Goal: Information Seeking & Learning: Learn about a topic

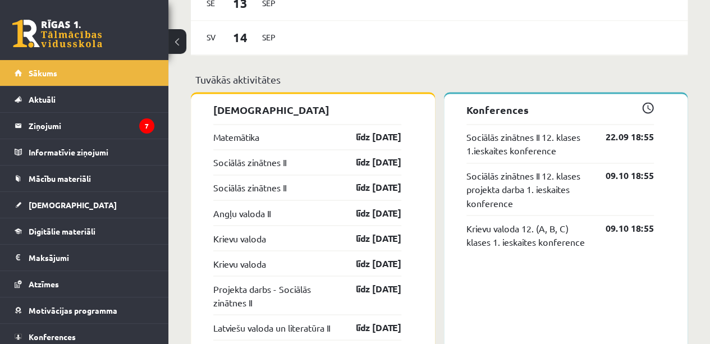
scroll to position [882, 0]
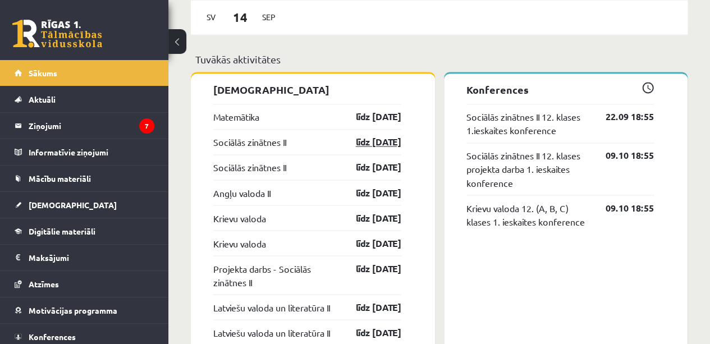
click at [373, 143] on link "līdz [DATE]" at bounding box center [368, 141] width 65 height 13
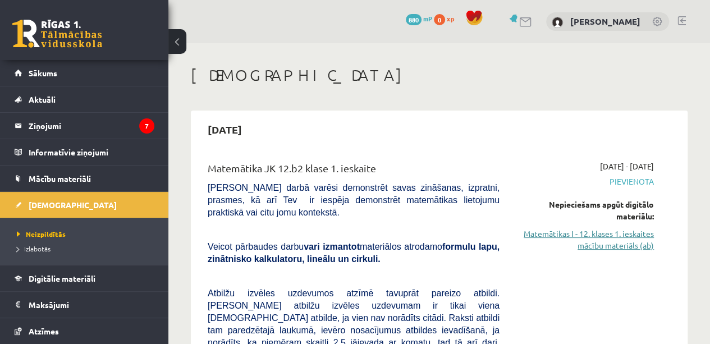
click at [627, 243] on link "Matemātikas I - 12. klases 1. ieskaites mācību materiāls (ab)" at bounding box center [584, 240] width 137 height 24
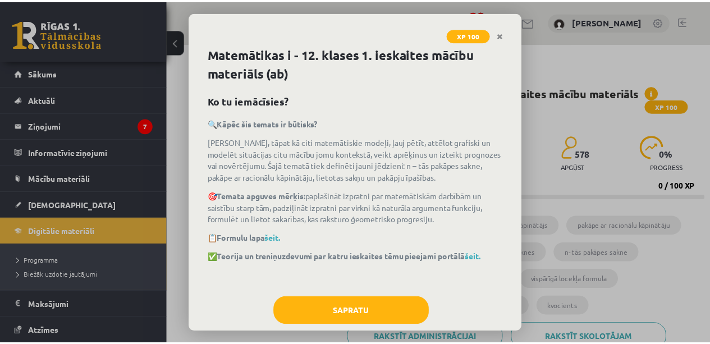
scroll to position [19, 0]
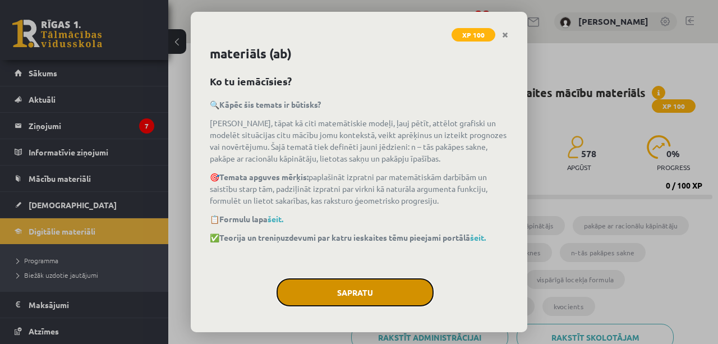
click at [393, 289] on button "Sapratu" at bounding box center [355, 292] width 157 height 28
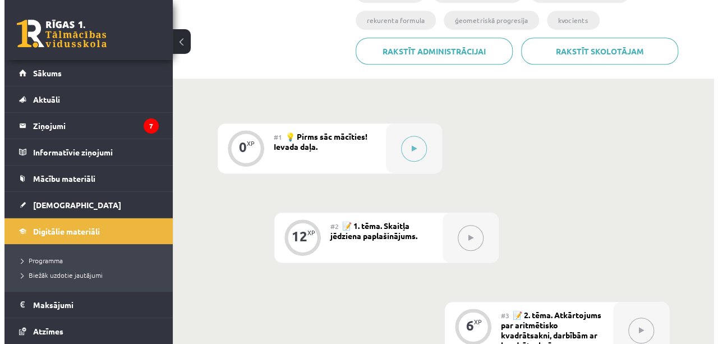
scroll to position [292, 0]
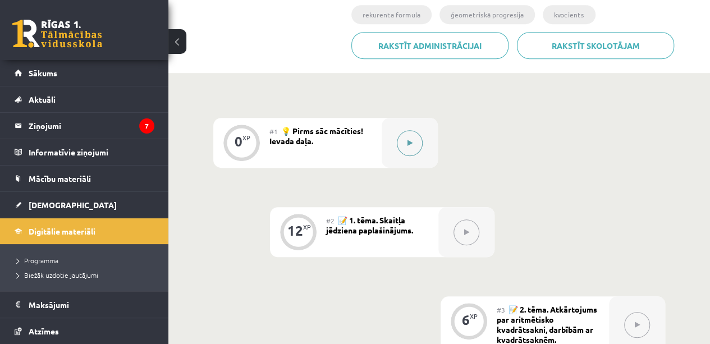
click at [420, 141] on button at bounding box center [410, 143] width 26 height 26
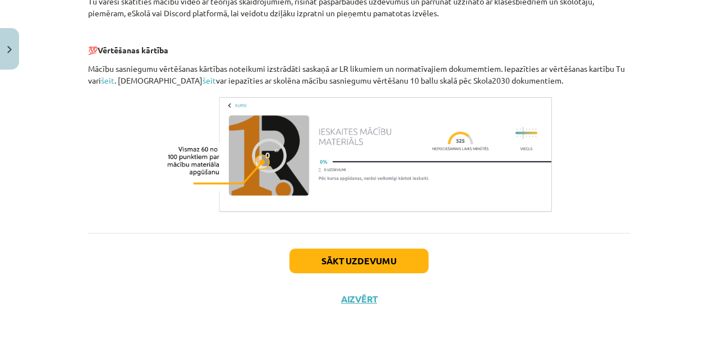
scroll to position [558, 0]
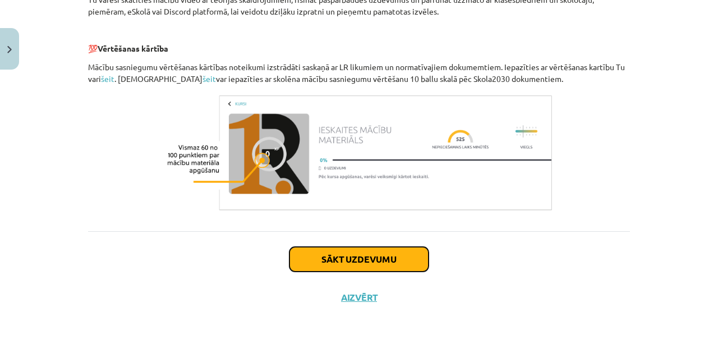
click at [420, 251] on button "Sākt uzdevumu" at bounding box center [359, 259] width 139 height 25
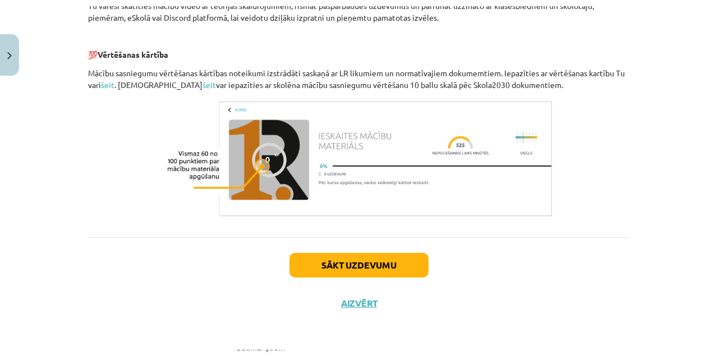
scroll to position [28, 0]
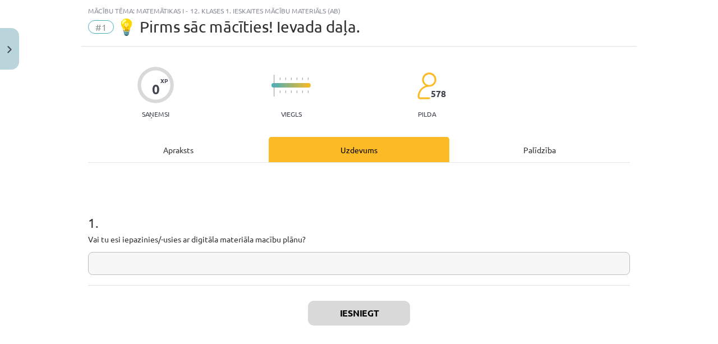
click at [406, 267] on input "text" at bounding box center [359, 263] width 542 height 23
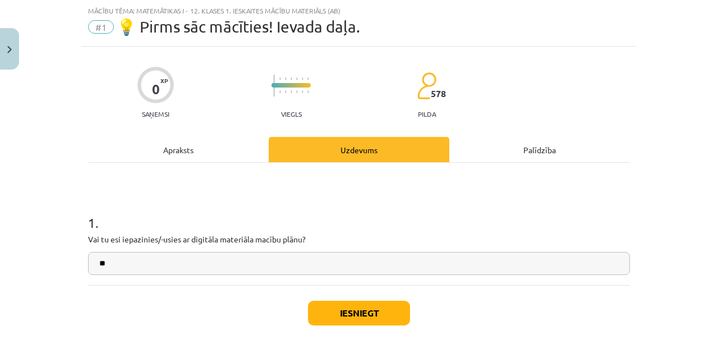
type input "*"
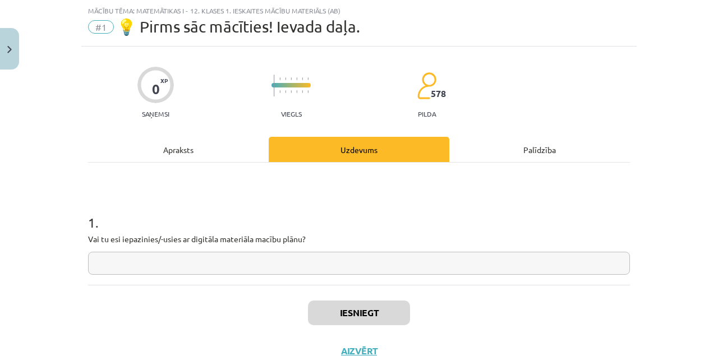
click at [387, 266] on input "text" at bounding box center [359, 263] width 542 height 23
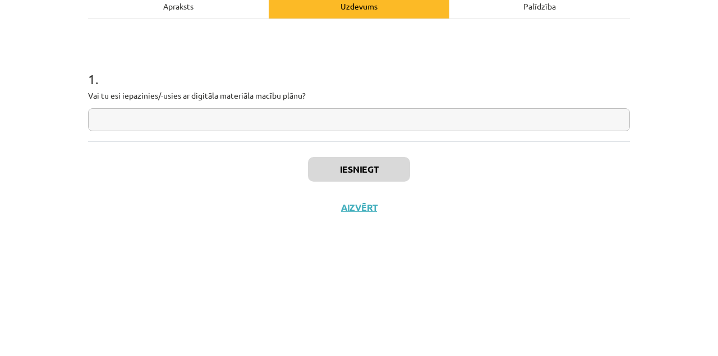
scroll to position [292, 0]
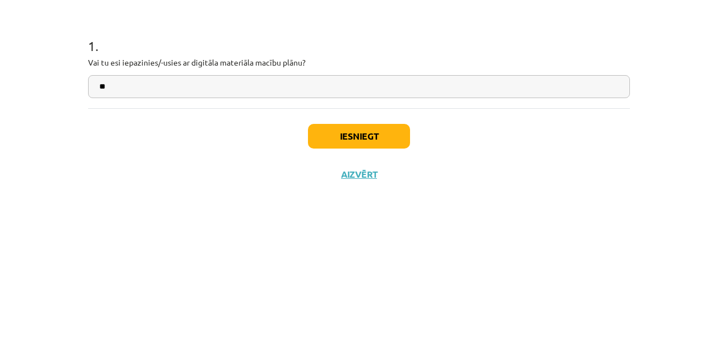
type input "**"
click at [321, 319] on button "Iesniegt" at bounding box center [359, 313] width 102 height 25
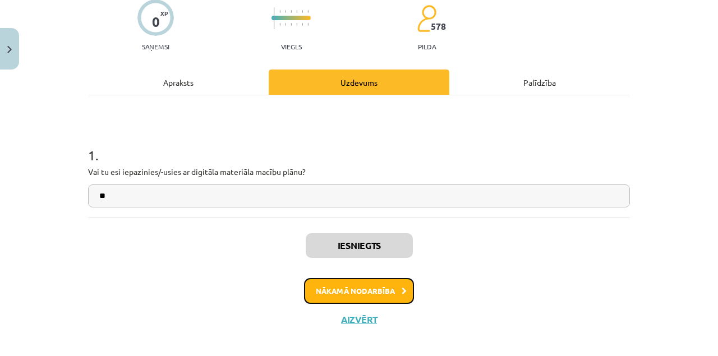
click at [385, 291] on button "Nākamā nodarbība" at bounding box center [359, 291] width 110 height 26
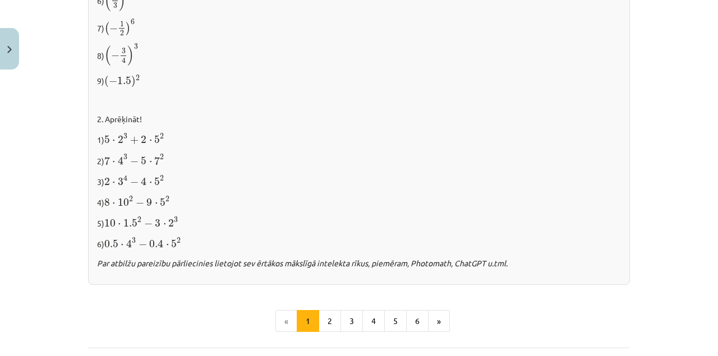
scroll to position [1236, 0]
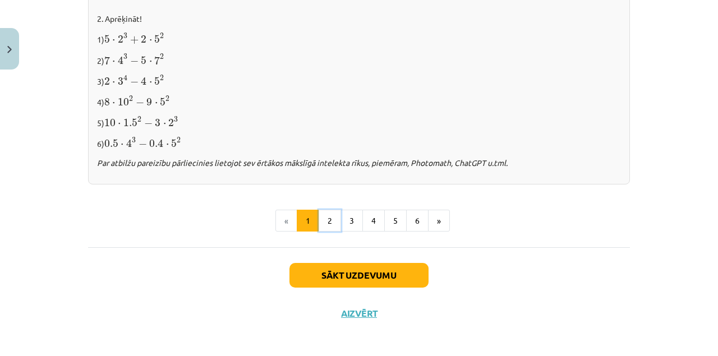
click at [325, 219] on button "2" at bounding box center [330, 221] width 22 height 22
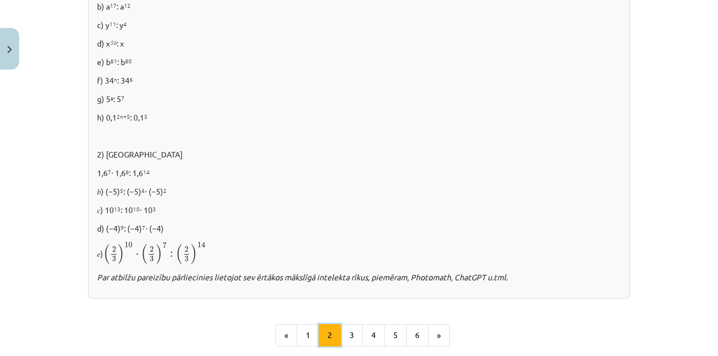
scroll to position [833, 0]
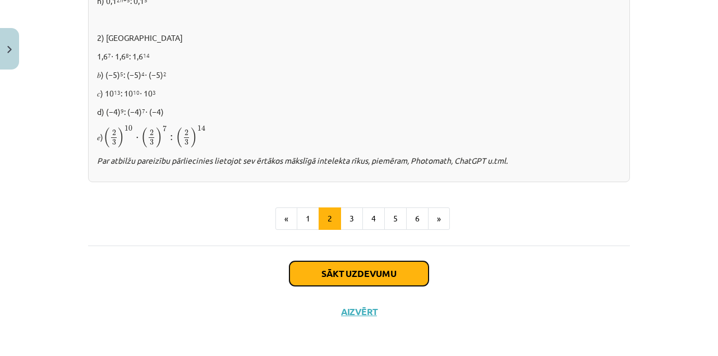
click at [303, 274] on button "Sākt uzdevumu" at bounding box center [359, 273] width 139 height 25
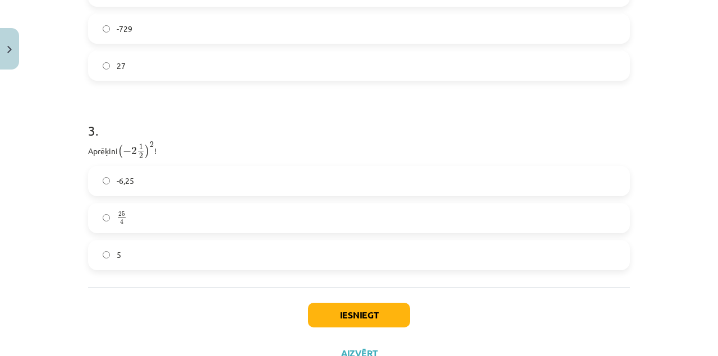
scroll to position [689, 0]
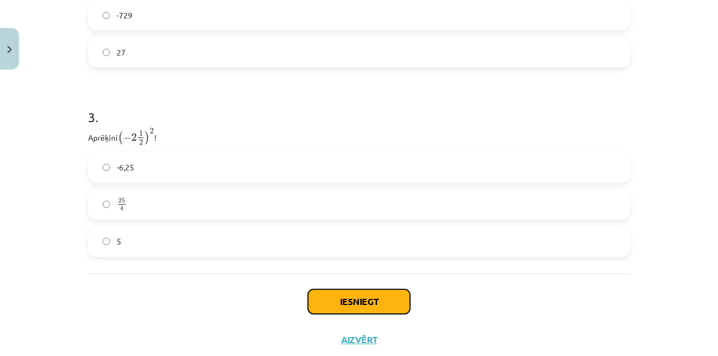
click at [323, 301] on button "Iesniegt" at bounding box center [359, 302] width 102 height 25
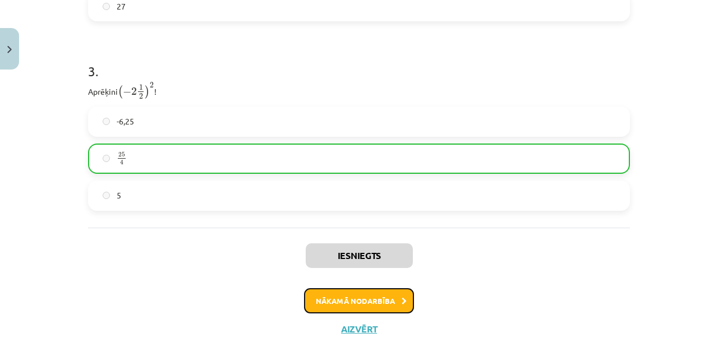
click at [318, 296] on button "Nākamā nodarbība" at bounding box center [359, 301] width 110 height 26
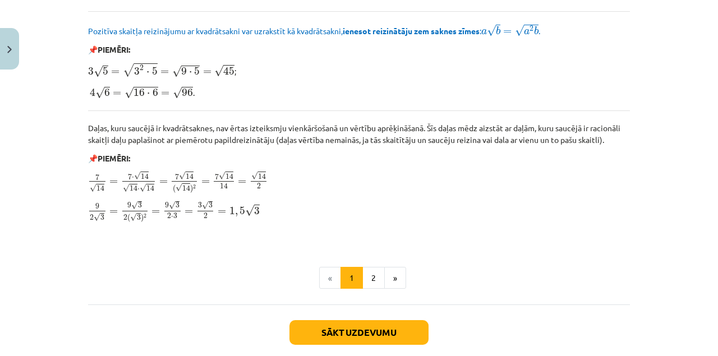
scroll to position [1405, 0]
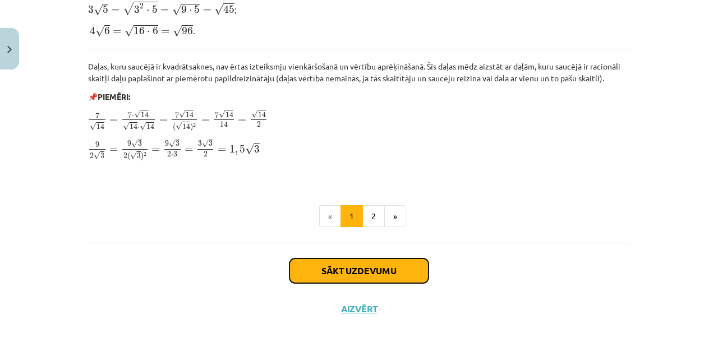
click at [310, 273] on button "Sākt uzdevumu" at bounding box center [359, 271] width 139 height 25
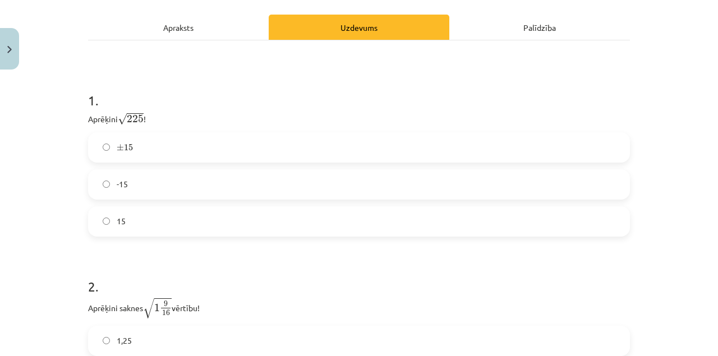
scroll to position [180, 0]
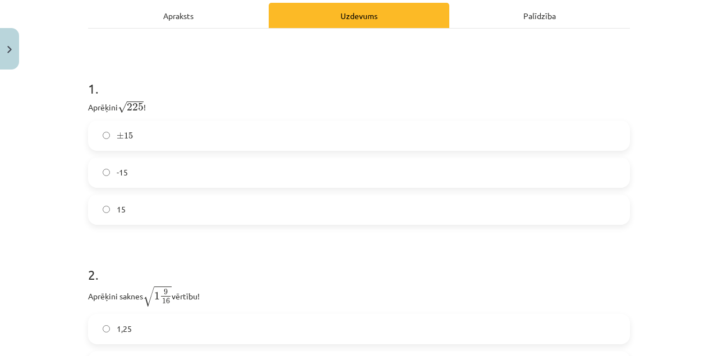
click at [98, 219] on label "15" at bounding box center [359, 210] width 540 height 28
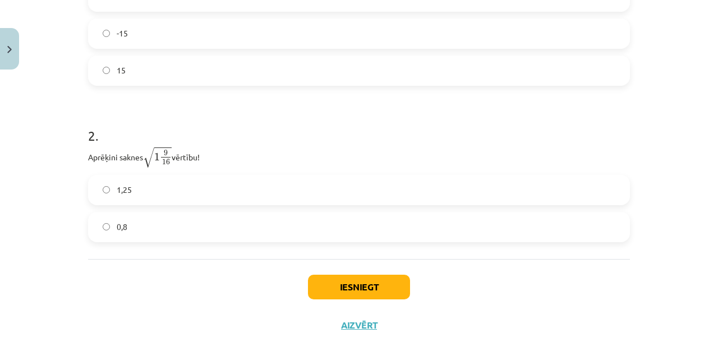
scroll to position [334, 0]
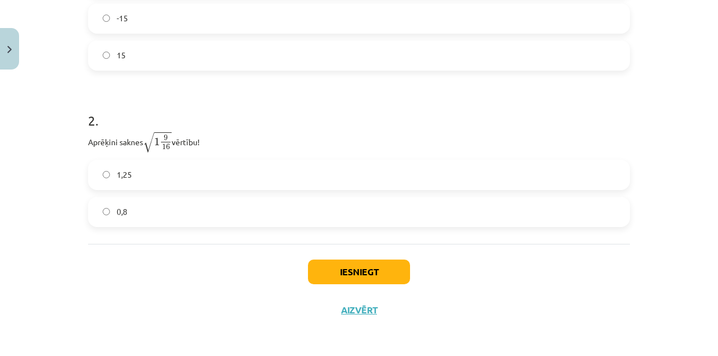
click at [92, 171] on label "1,25" at bounding box center [359, 175] width 540 height 28
click at [319, 283] on button "Iesniegt" at bounding box center [359, 272] width 102 height 25
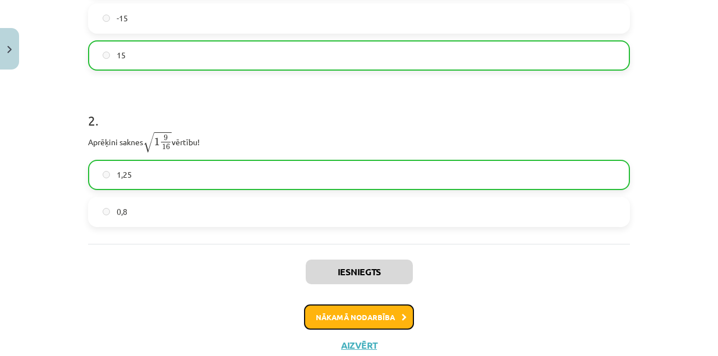
click at [309, 315] on button "Nākamā nodarbība" at bounding box center [359, 318] width 110 height 26
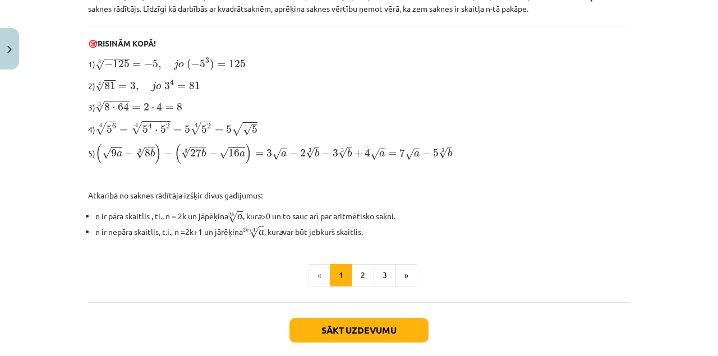
scroll to position [410, 0]
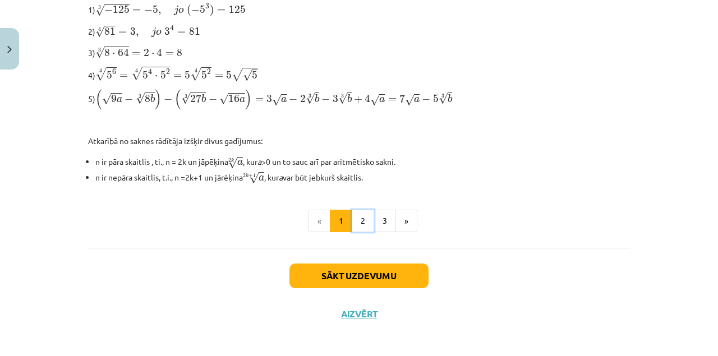
click at [359, 221] on button "2" at bounding box center [363, 221] width 22 height 22
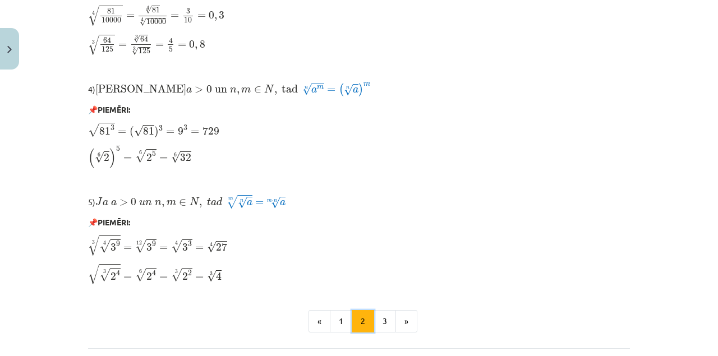
scroll to position [1010, 0]
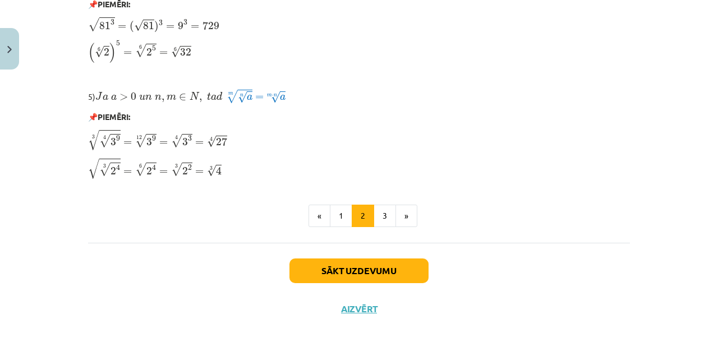
click at [374, 219] on button "3" at bounding box center [385, 216] width 22 height 22
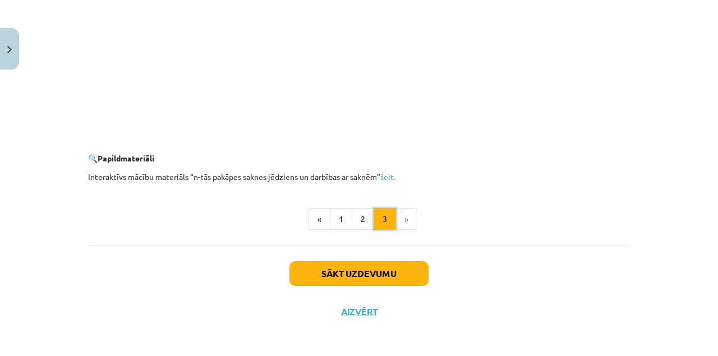
scroll to position [2091, 0]
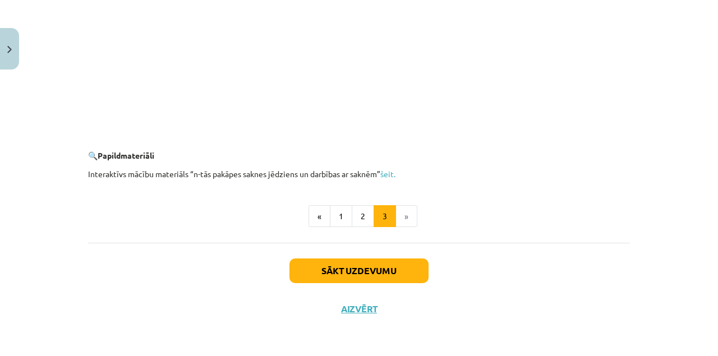
click at [316, 281] on button "Sākt uzdevumu" at bounding box center [359, 271] width 139 height 25
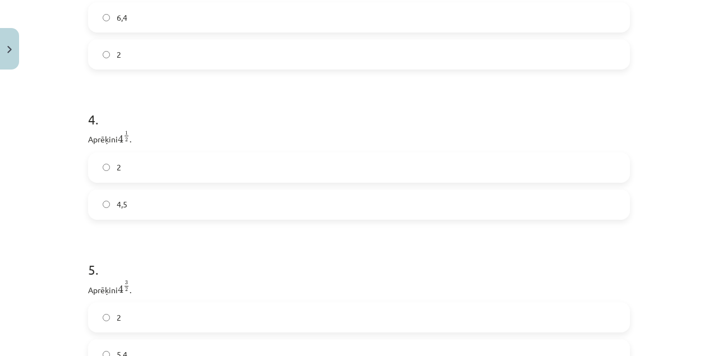
scroll to position [734, 0]
click at [90, 166] on label "2" at bounding box center [359, 161] width 540 height 28
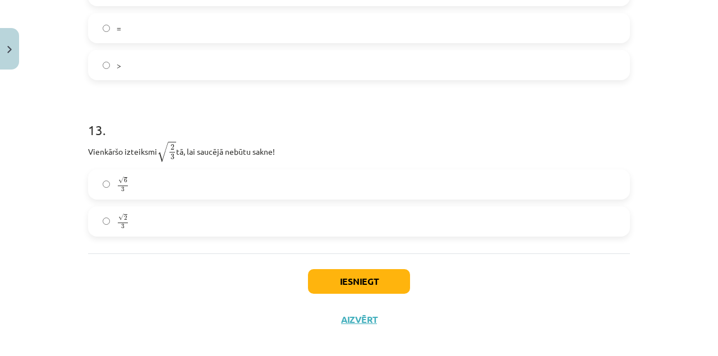
scroll to position [2552, 0]
click at [374, 291] on button "Iesniegt" at bounding box center [359, 281] width 102 height 25
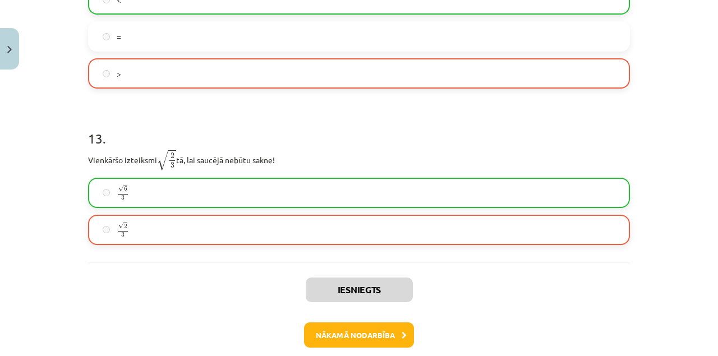
scroll to position [2601, 0]
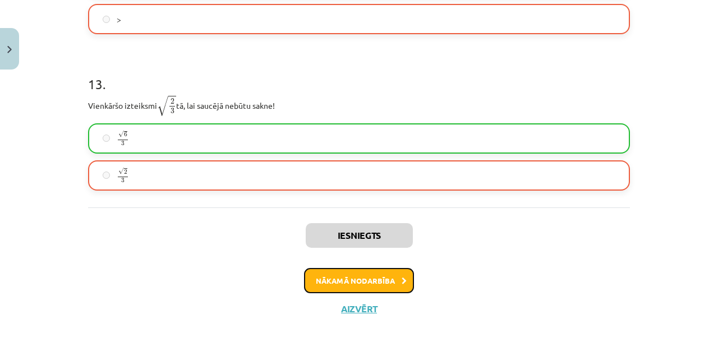
click at [387, 285] on button "Nākamā nodarbība" at bounding box center [359, 281] width 110 height 26
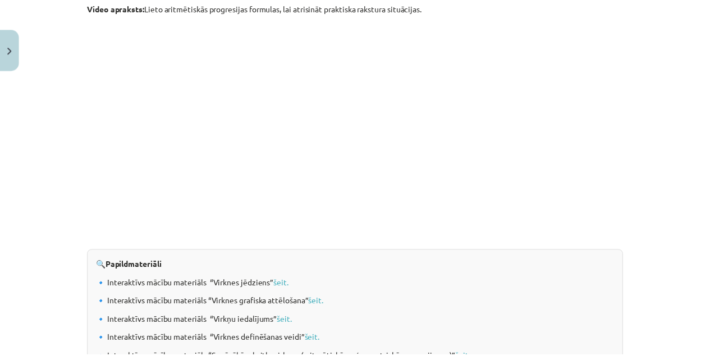
scroll to position [1214, 0]
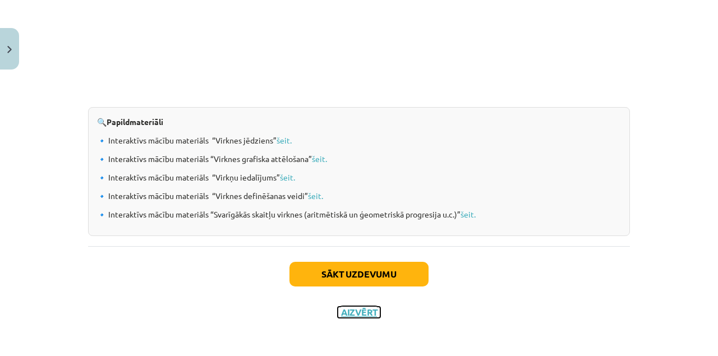
click at [344, 311] on button "Aizvērt" at bounding box center [359, 312] width 43 height 11
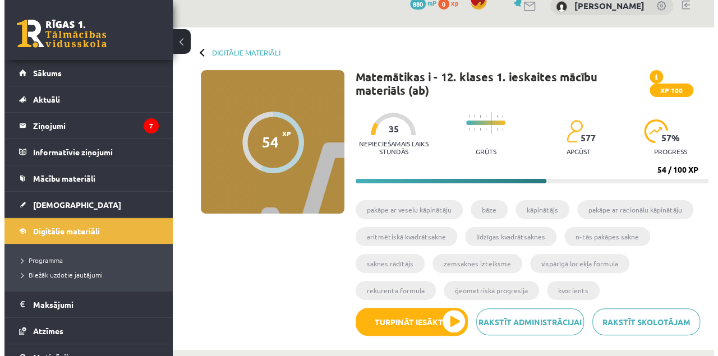
scroll to position [0, 0]
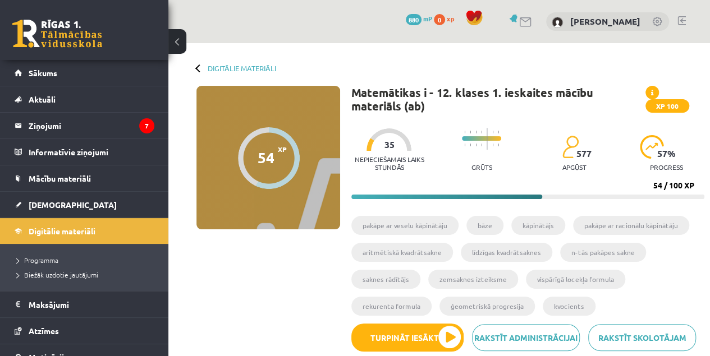
click at [35, 127] on legend "Ziņojumi 7" at bounding box center [92, 126] width 126 height 26
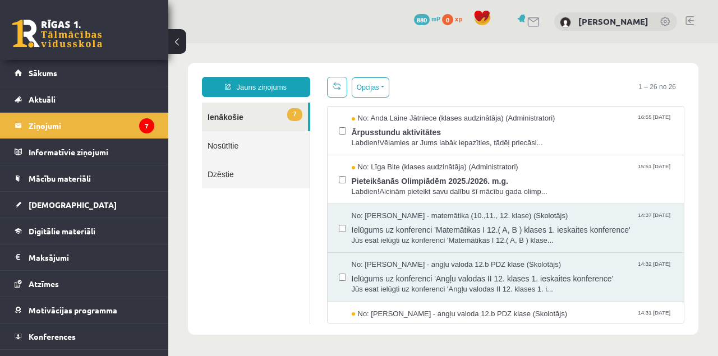
click at [509, 138] on span "Labdien!Vēlamies ar Jums labāk iepazīties, tādēļ priecāsi..." at bounding box center [512, 143] width 321 height 11
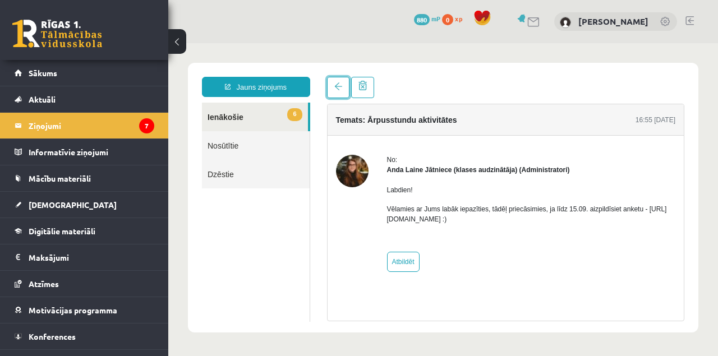
click at [337, 88] on span at bounding box center [338, 86] width 8 height 8
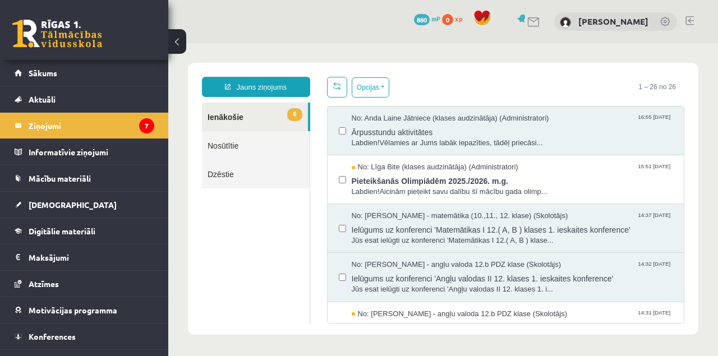
click at [370, 178] on span "Pieteikšanās Olimpiādēm 2025./2026. m.g." at bounding box center [512, 180] width 321 height 14
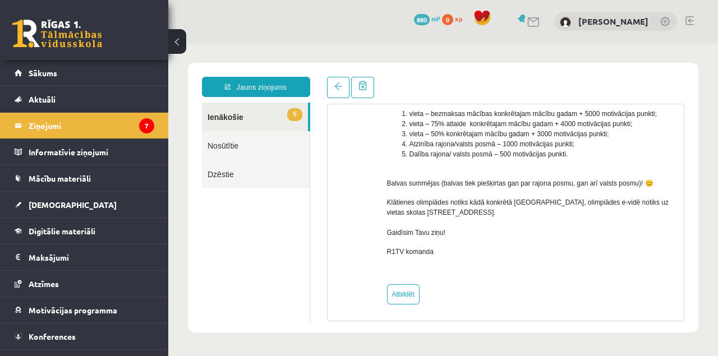
scroll to position [215, 0]
